Goal: Check status

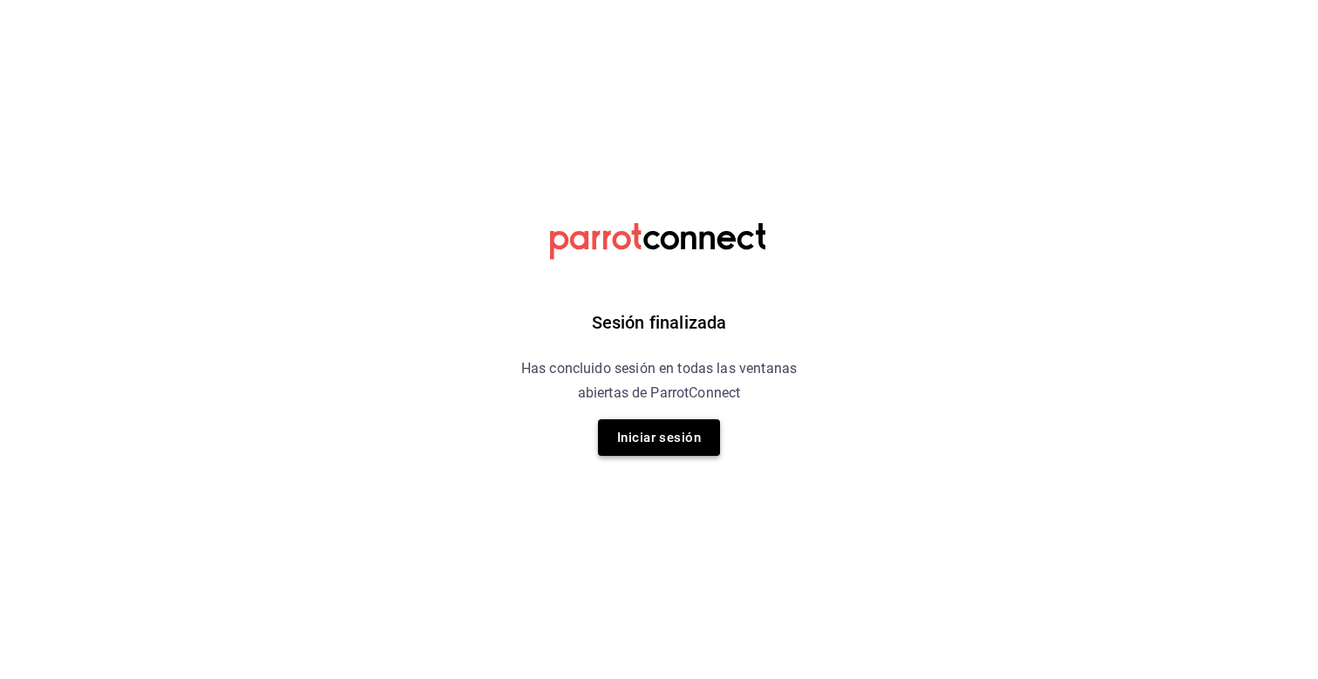
click at [644, 428] on button "Iniciar sesión" at bounding box center [659, 437] width 122 height 37
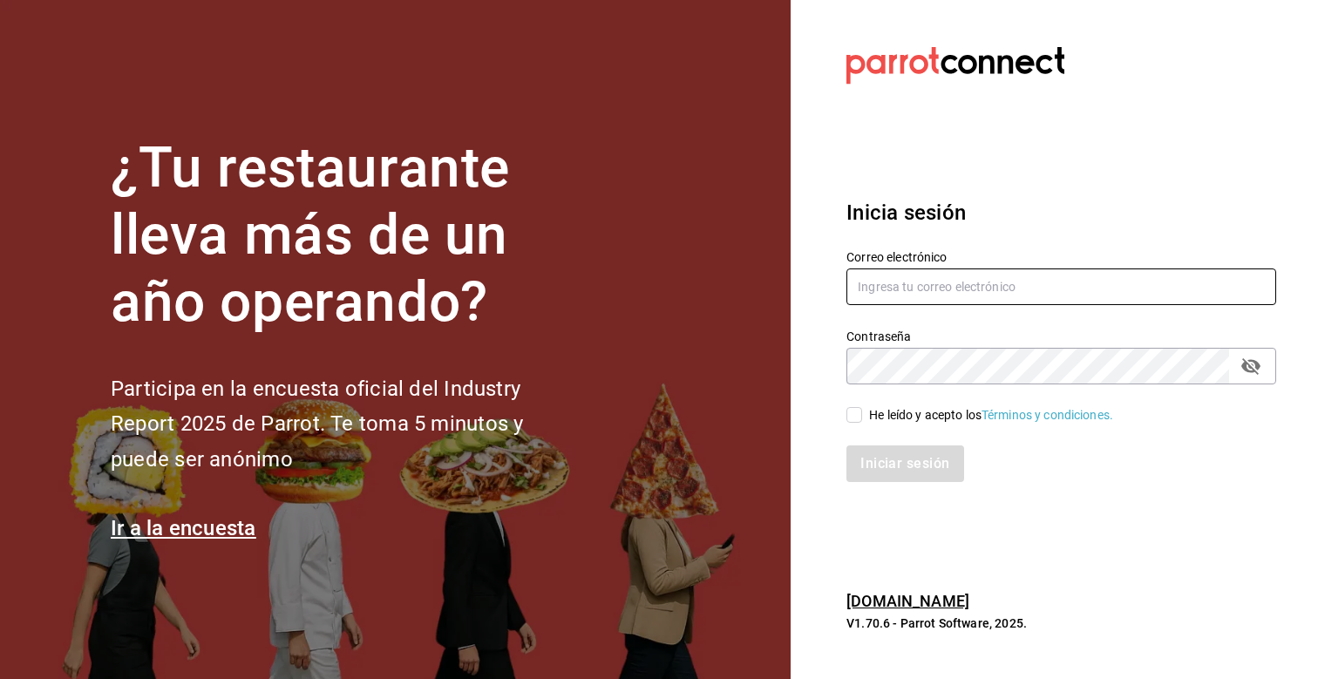
click at [900, 291] on input "text" at bounding box center [1061, 286] width 430 height 37
type input "carlos.gereda@aspirerecruitment.com.mx"
click at [856, 418] on input "He leído y acepto los Términos y condiciones." at bounding box center [854, 415] width 16 height 16
checkbox input "true"
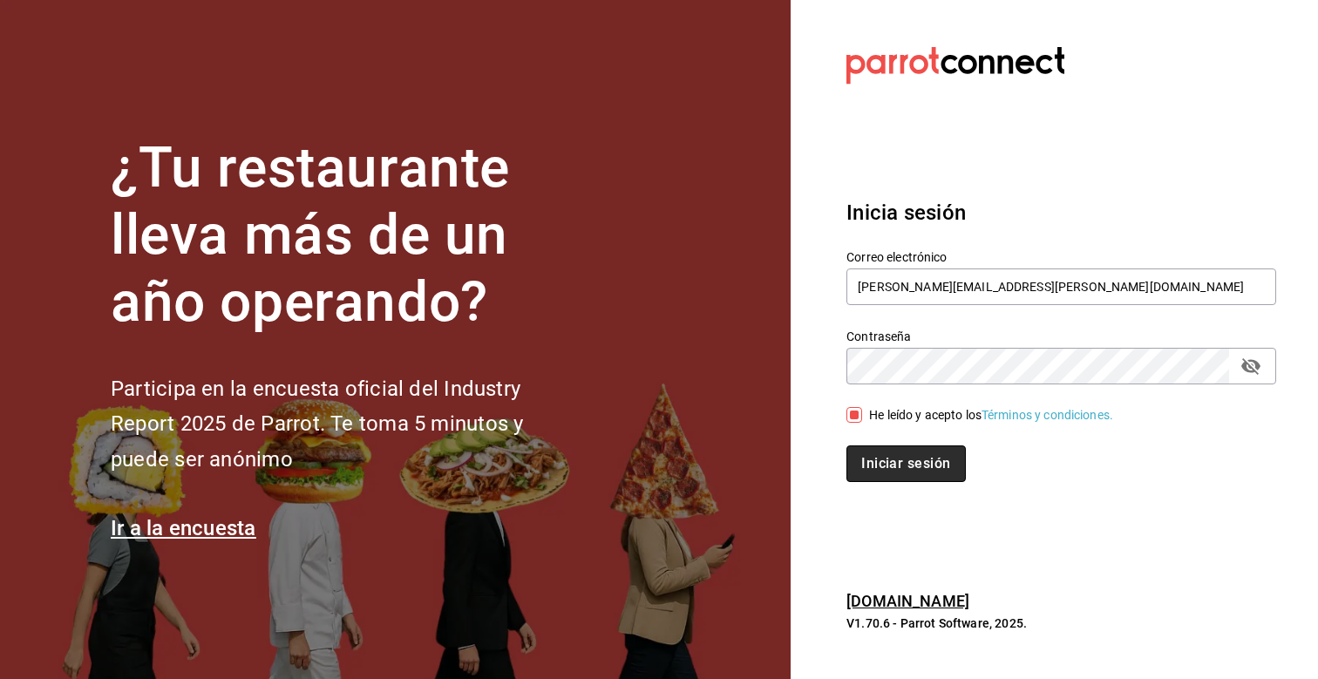
click at [889, 473] on button "Iniciar sesión" at bounding box center [905, 463] width 119 height 37
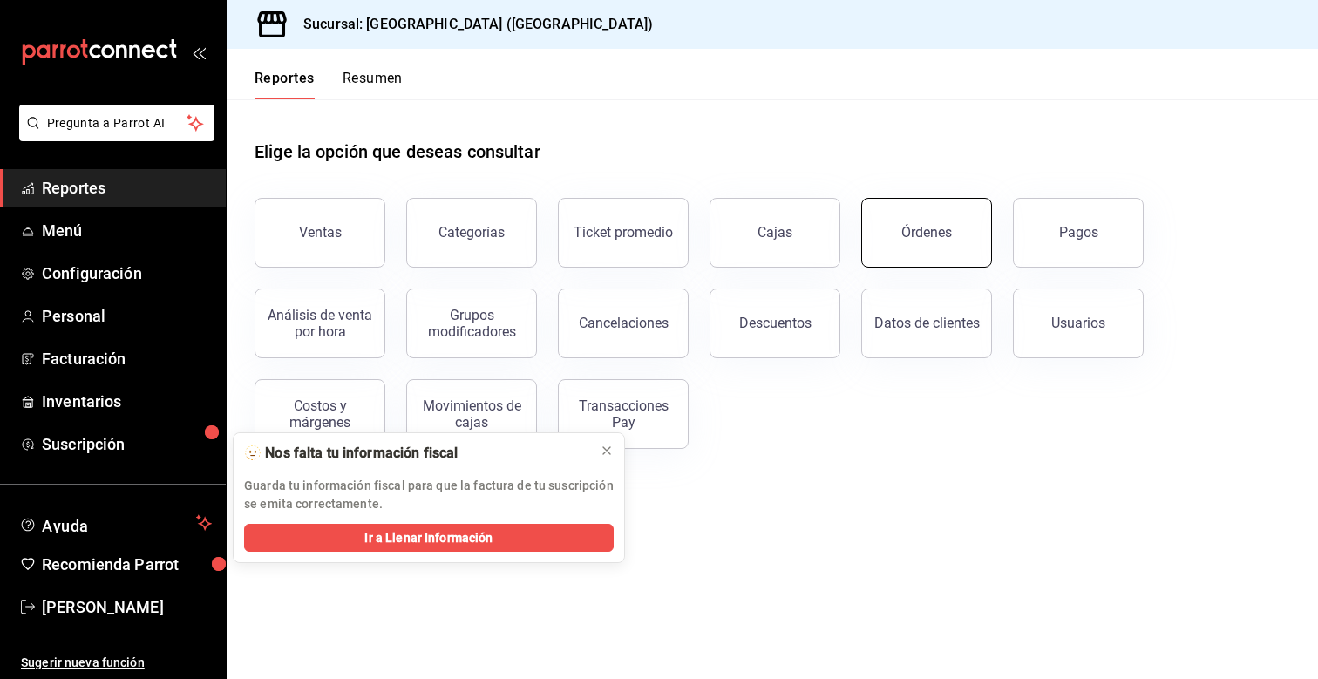
click at [899, 243] on button "Órdenes" at bounding box center [926, 233] width 131 height 70
